Goal: Transaction & Acquisition: Book appointment/travel/reservation

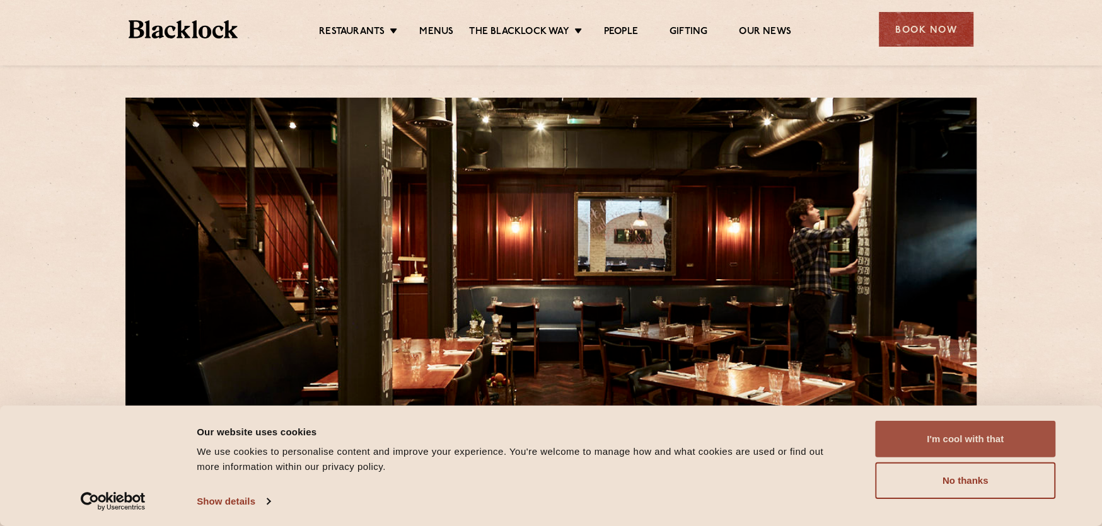
click at [993, 439] on button "I'm cool with that" at bounding box center [965, 439] width 180 height 37
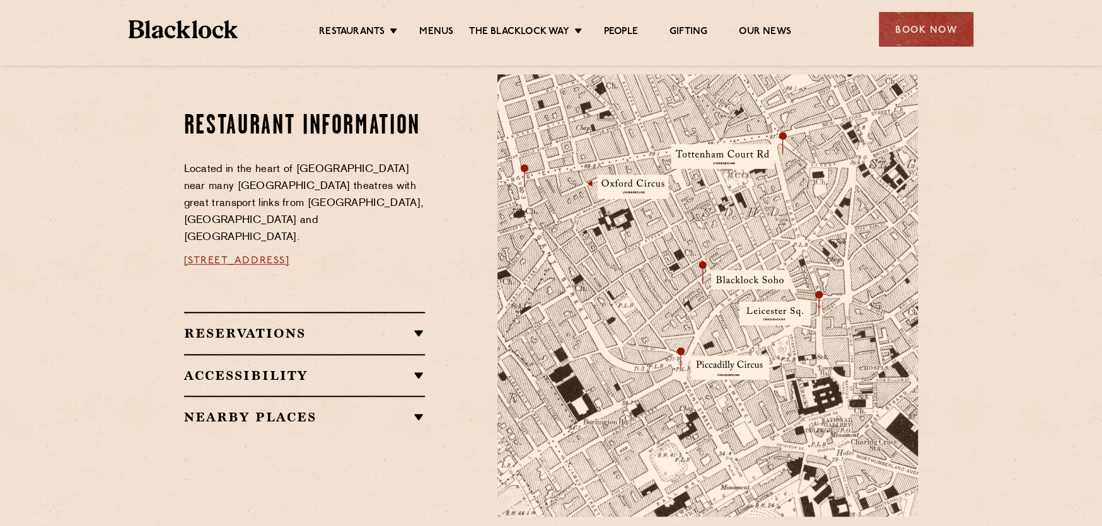
scroll to position [693, 0]
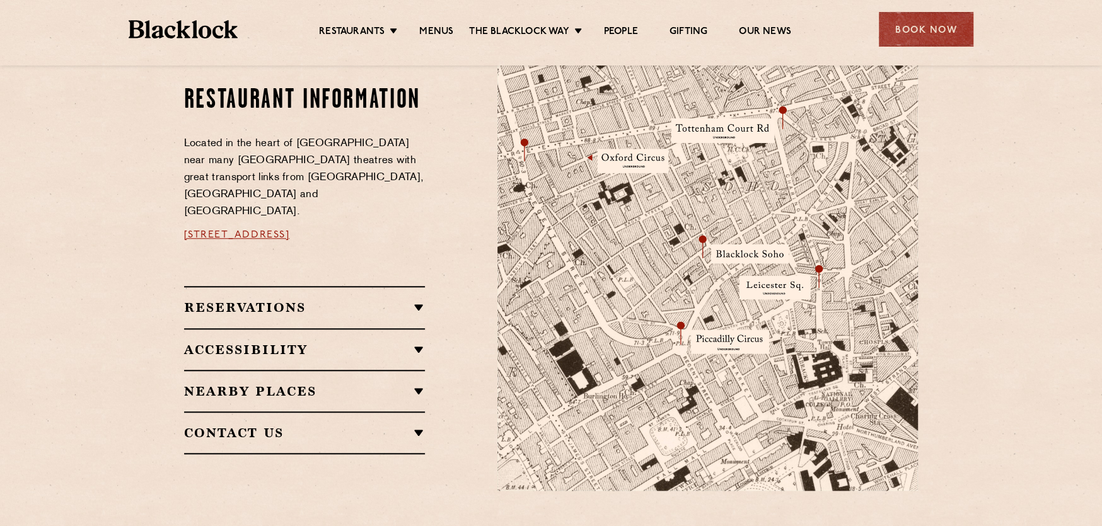
click at [291, 300] on h2 "Reservations" at bounding box center [304, 307] width 241 height 15
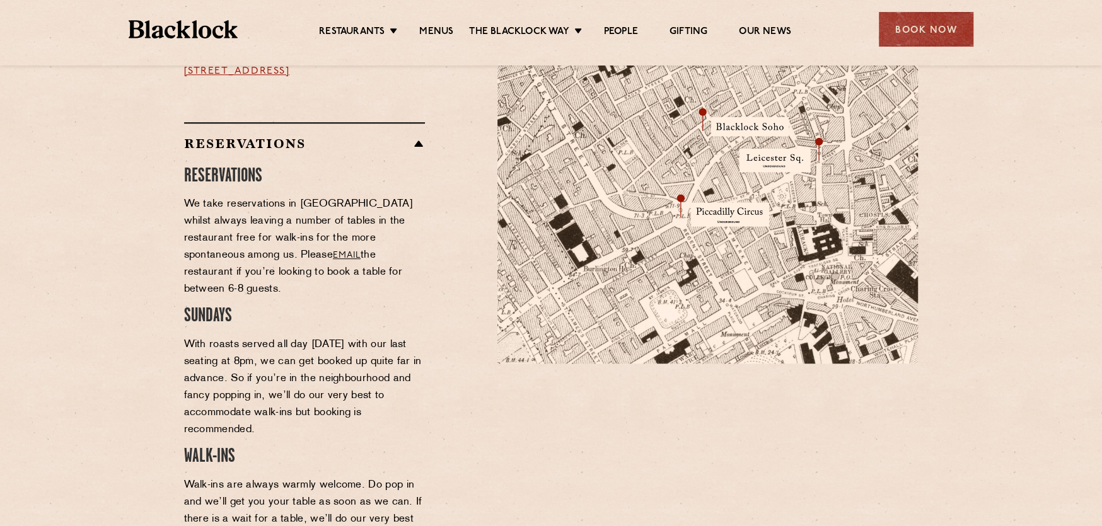
scroll to position [819, 0]
click at [944, 29] on div "Book Now" at bounding box center [926, 29] width 95 height 35
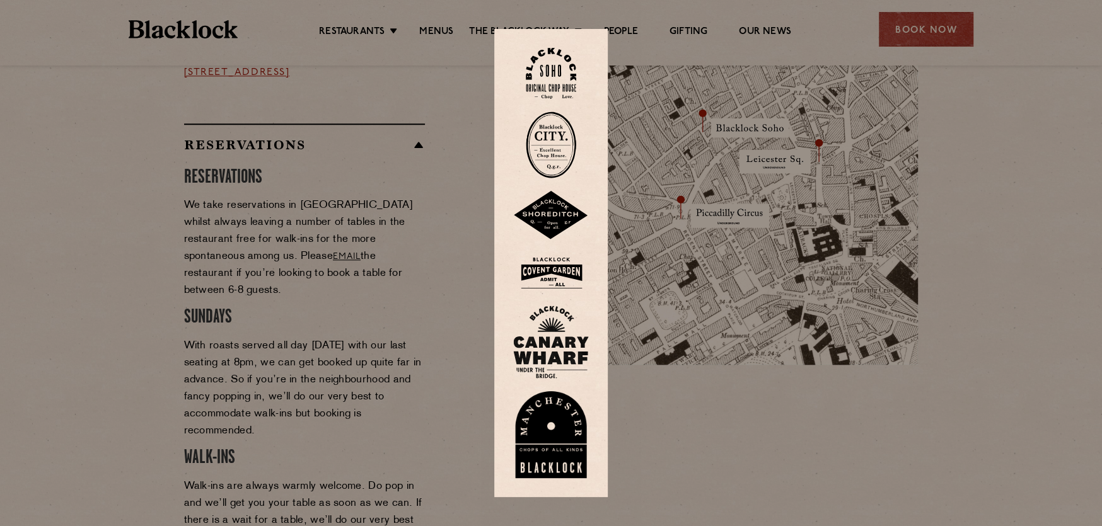
click at [556, 79] on img at bounding box center [551, 73] width 50 height 51
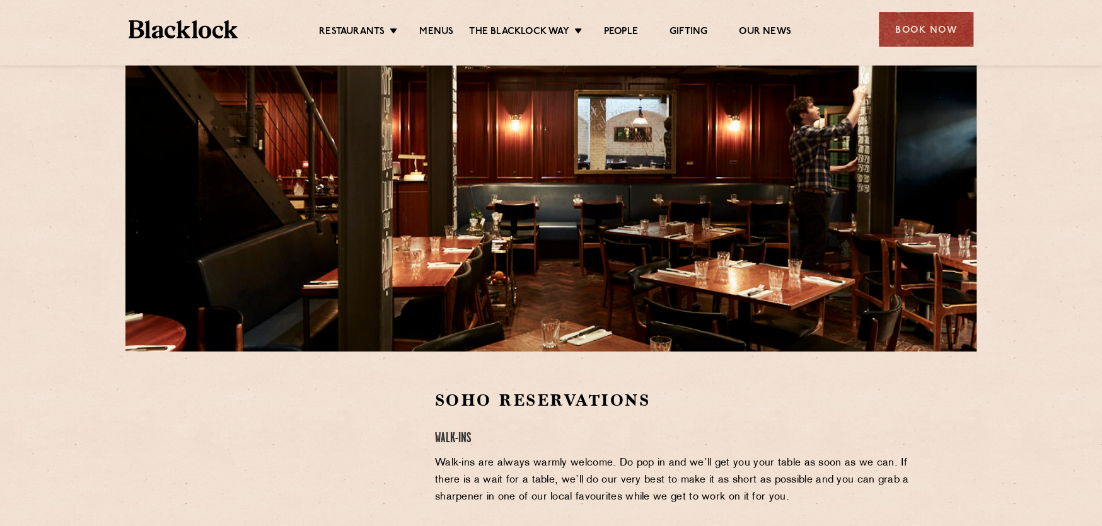
scroll to position [63, 0]
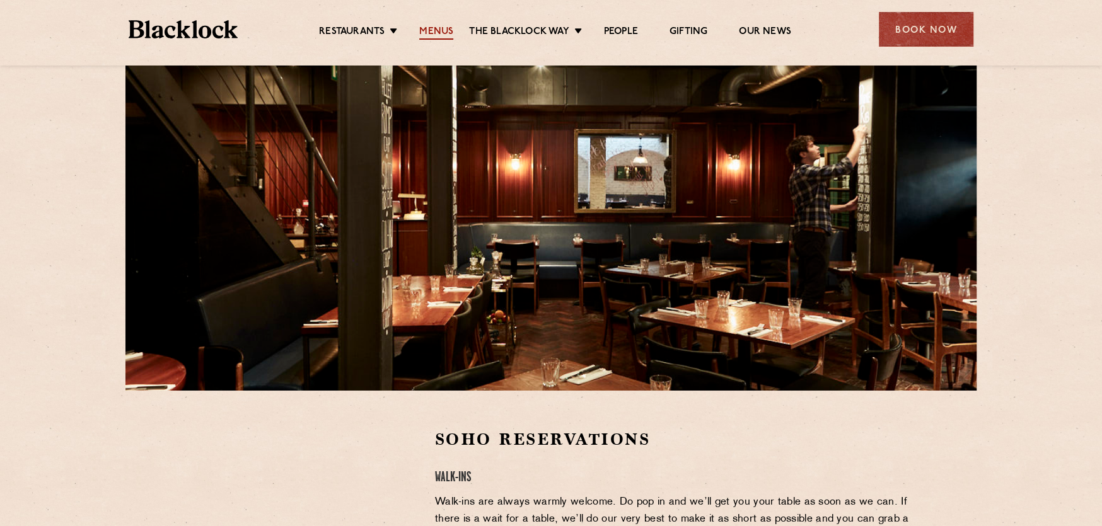
click at [437, 27] on link "Menus" at bounding box center [436, 33] width 34 height 14
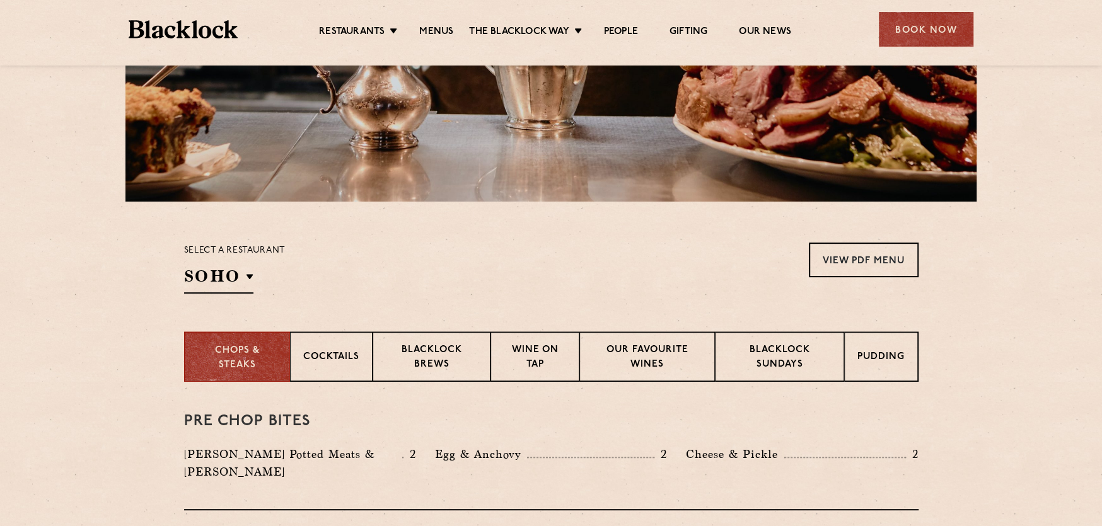
scroll to position [315, 0]
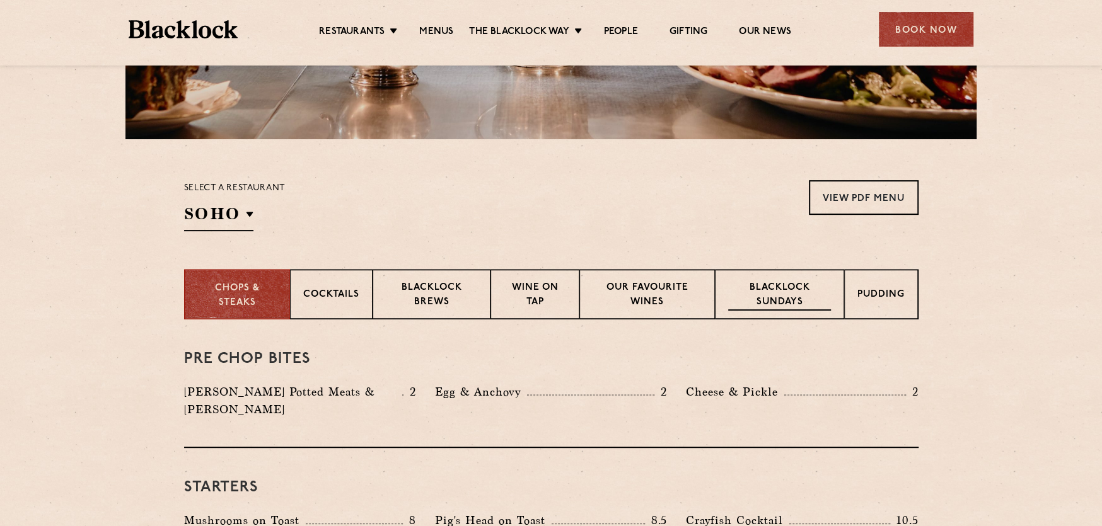
click at [773, 291] on p "Blacklock Sundays" at bounding box center [779, 296] width 102 height 30
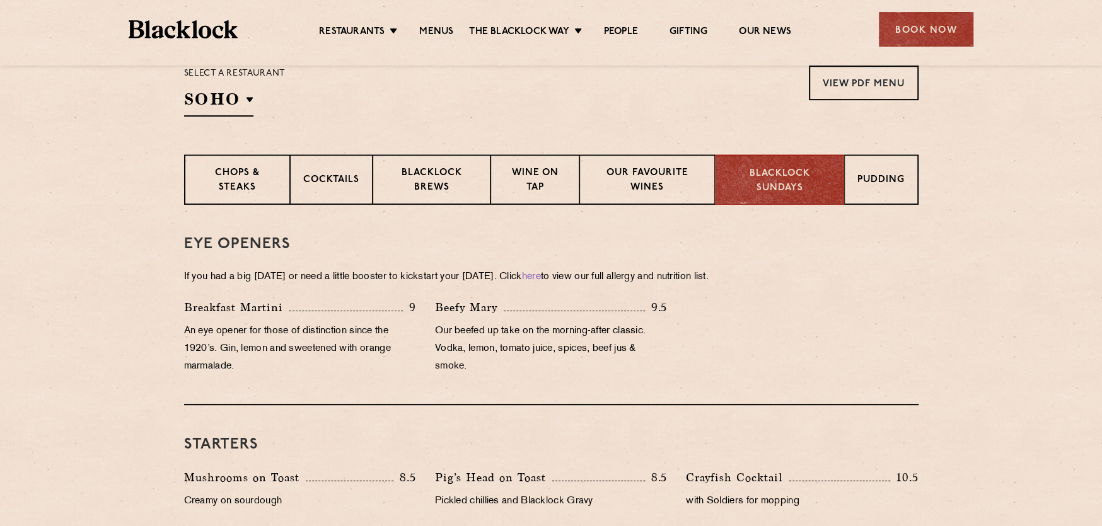
scroll to position [366, 0]
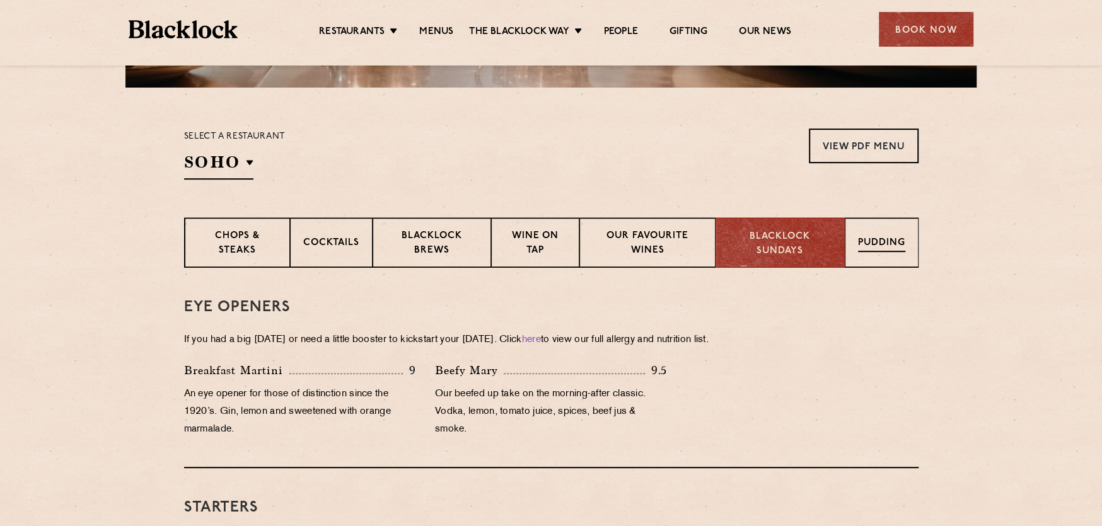
click at [879, 240] on p "Pudding" at bounding box center [881, 244] width 47 height 16
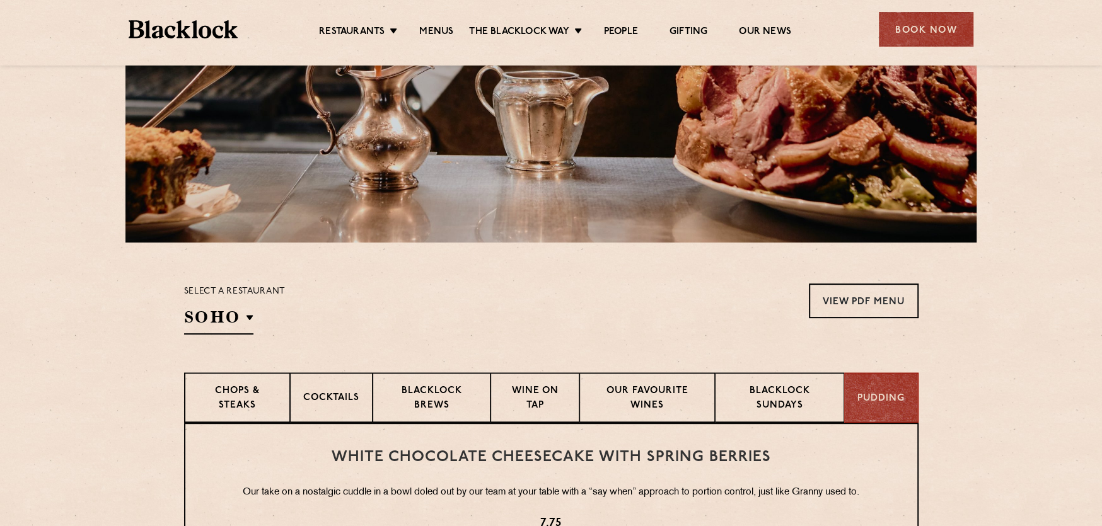
scroll to position [240, 0]
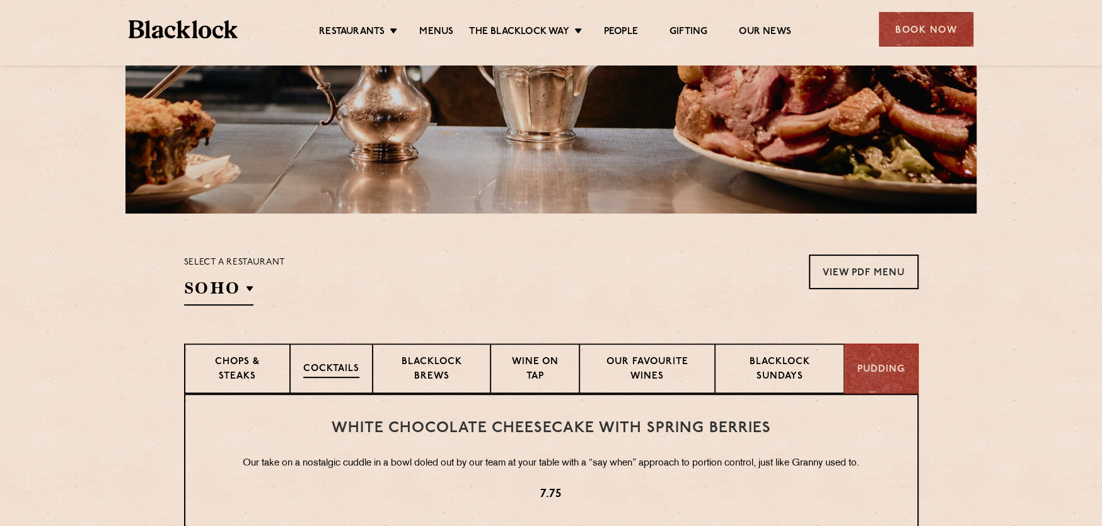
click at [348, 369] on p "Cocktails" at bounding box center [331, 370] width 56 height 16
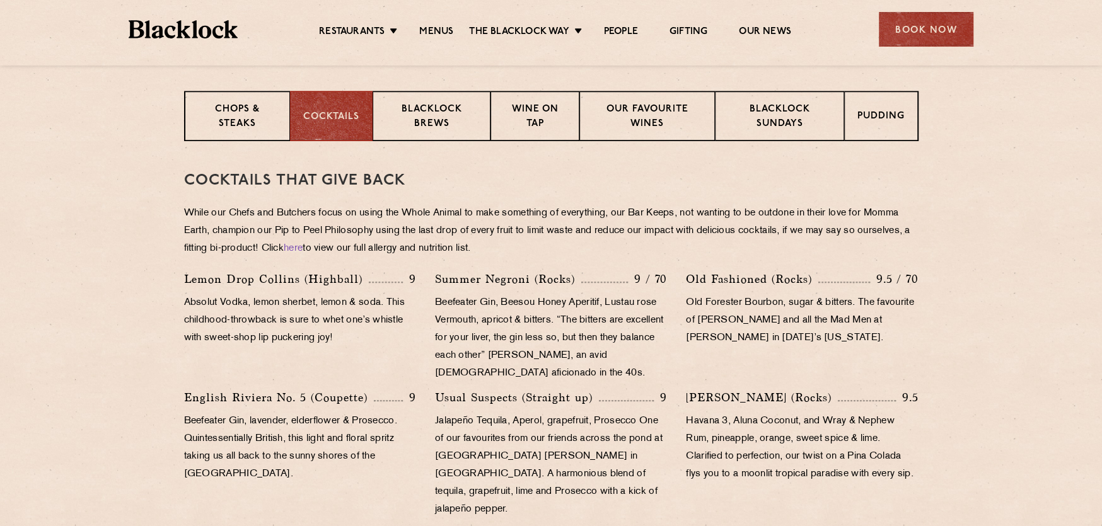
scroll to position [492, 0]
click at [539, 127] on p "Wine on Tap" at bounding box center [535, 118] width 62 height 30
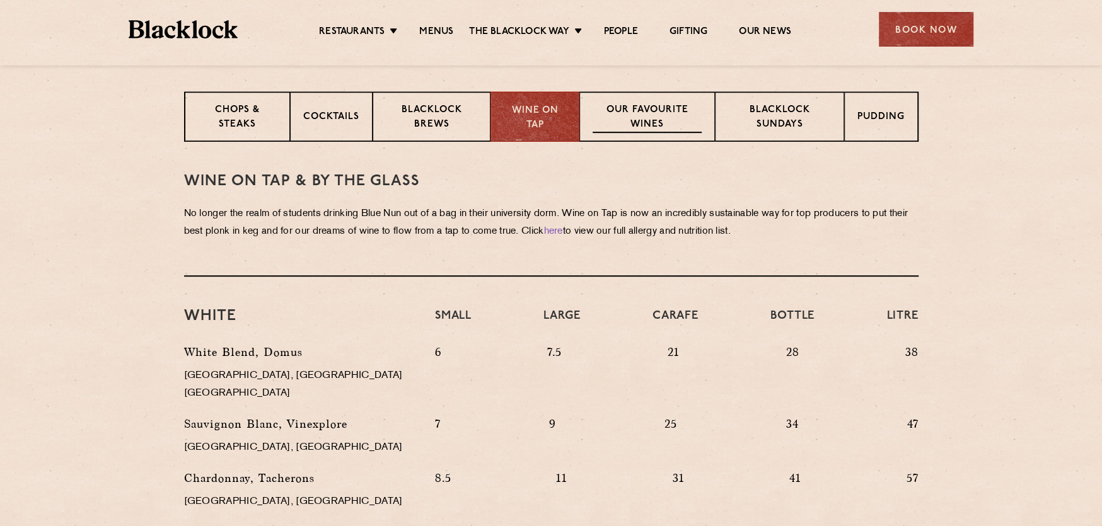
click at [611, 117] on p "Our favourite wines" at bounding box center [646, 118] width 109 height 30
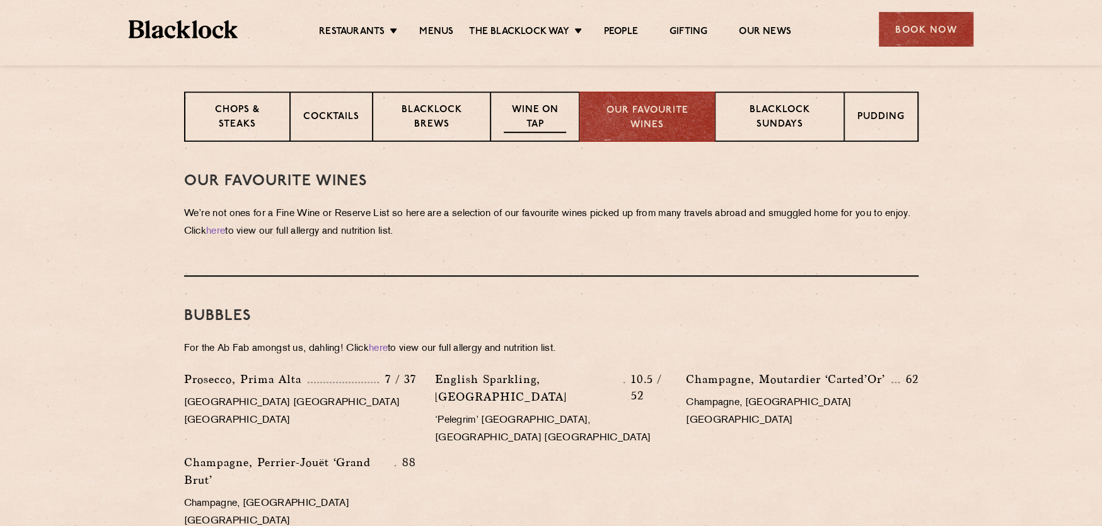
click at [549, 117] on p "Wine on Tap" at bounding box center [535, 118] width 62 height 30
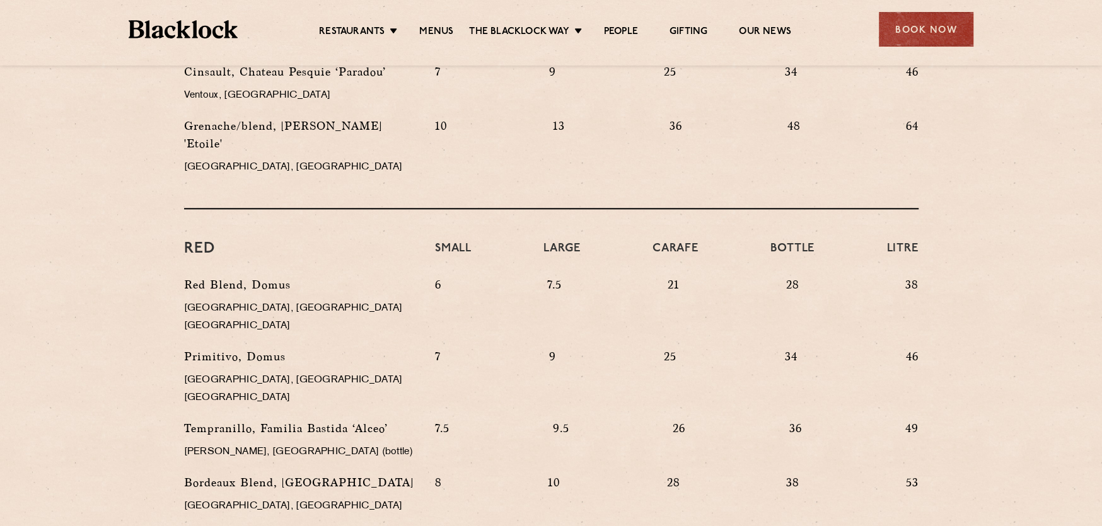
scroll to position [1123, 0]
